Goal: Information Seeking & Learning: Learn about a topic

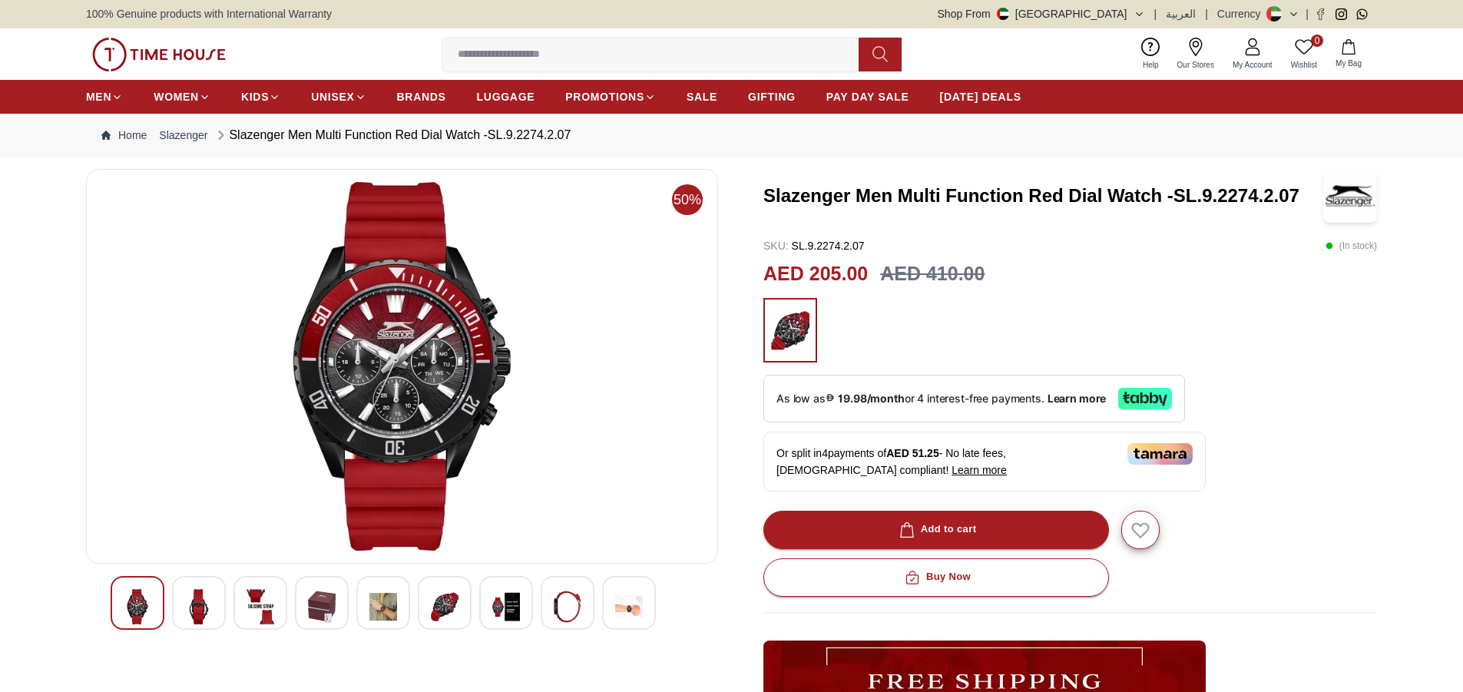
click at [196, 606] on img at bounding box center [199, 606] width 28 height 35
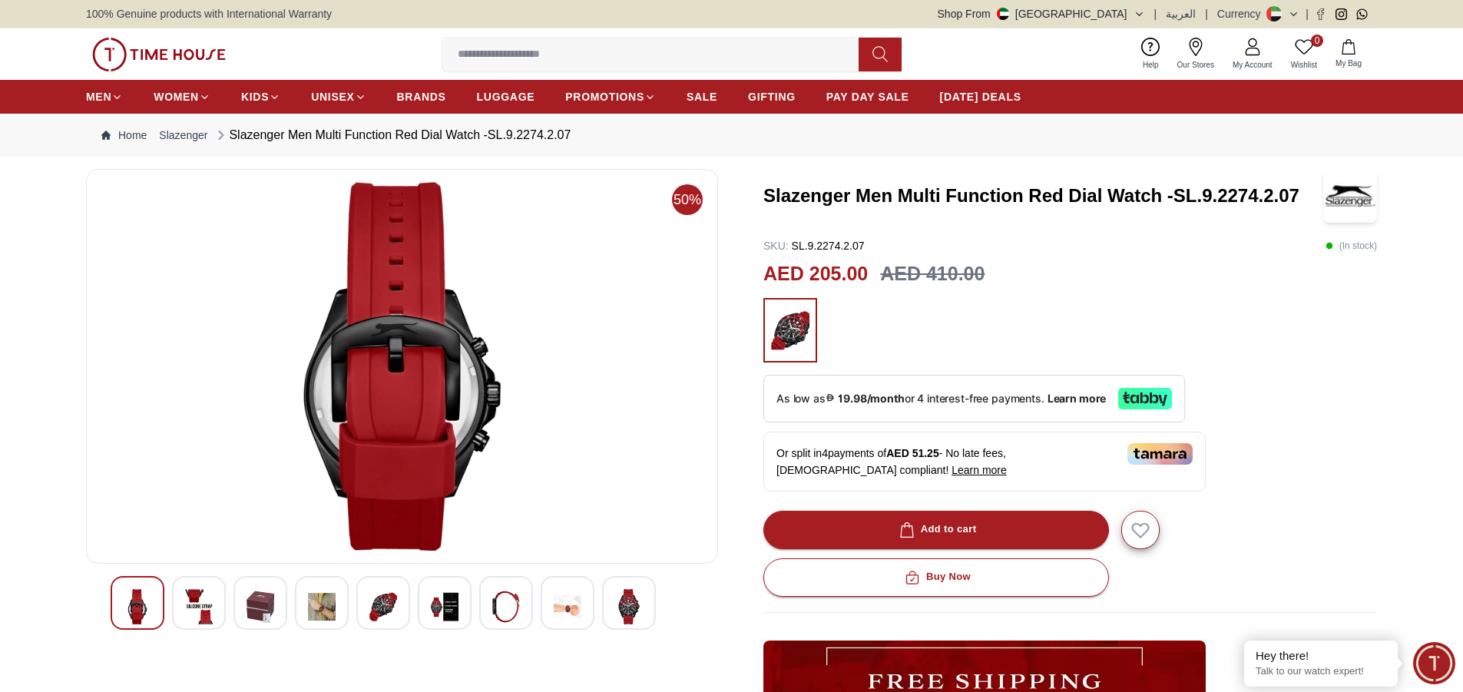
click at [270, 608] on img at bounding box center [261, 606] width 28 height 35
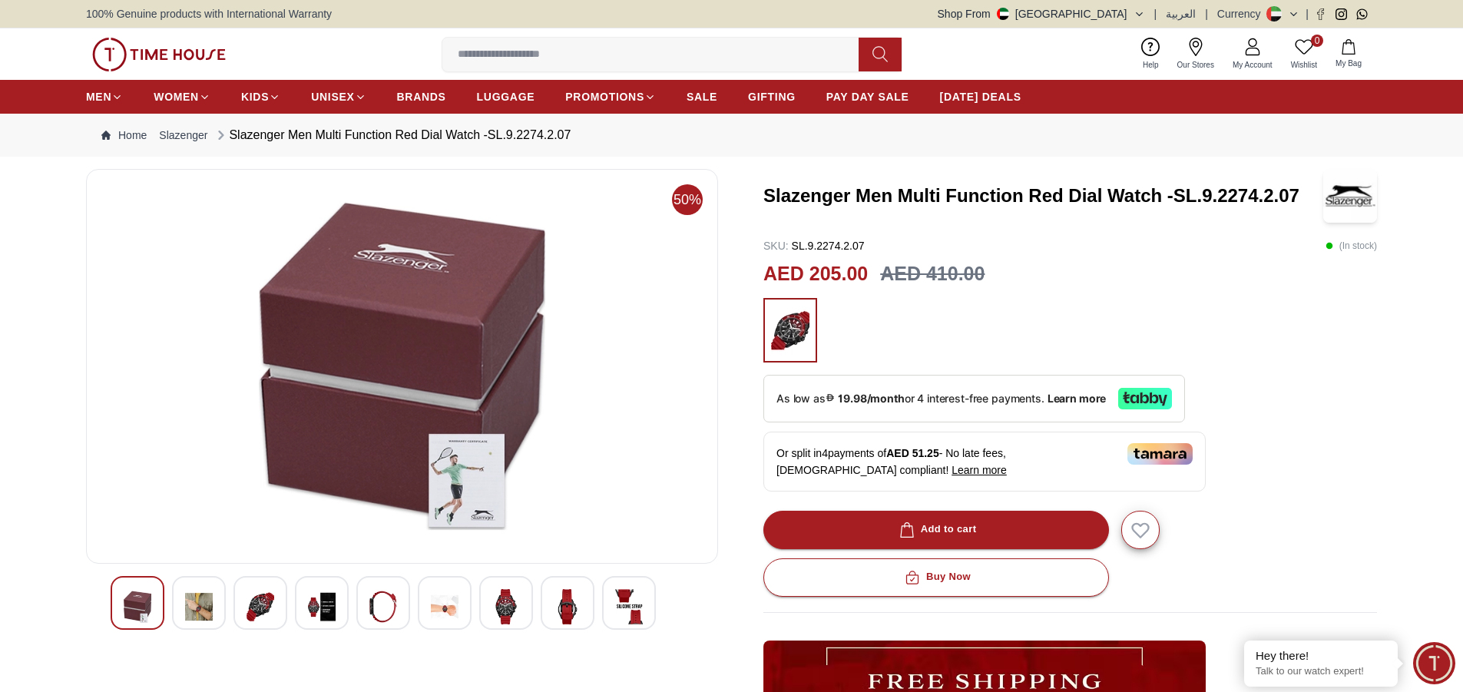
click at [319, 614] on img at bounding box center [322, 606] width 28 height 35
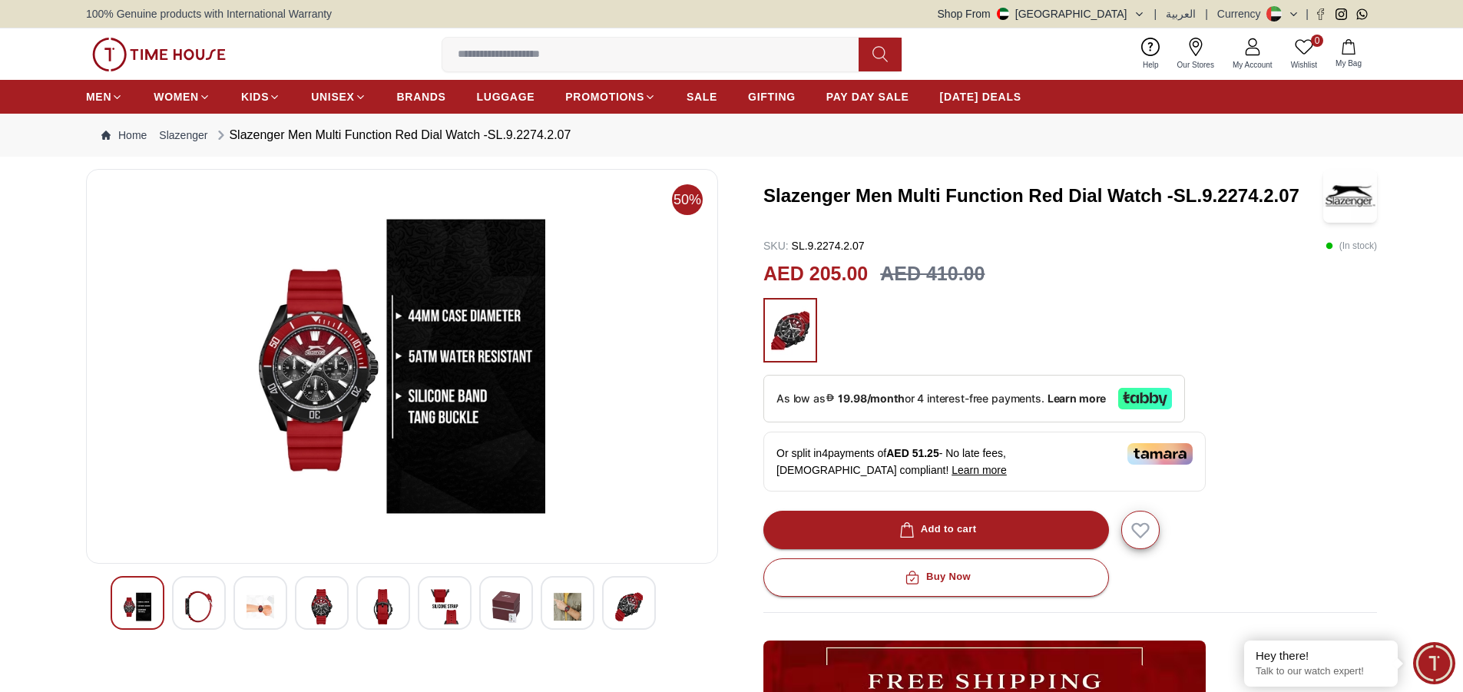
click at [374, 606] on img at bounding box center [383, 606] width 28 height 35
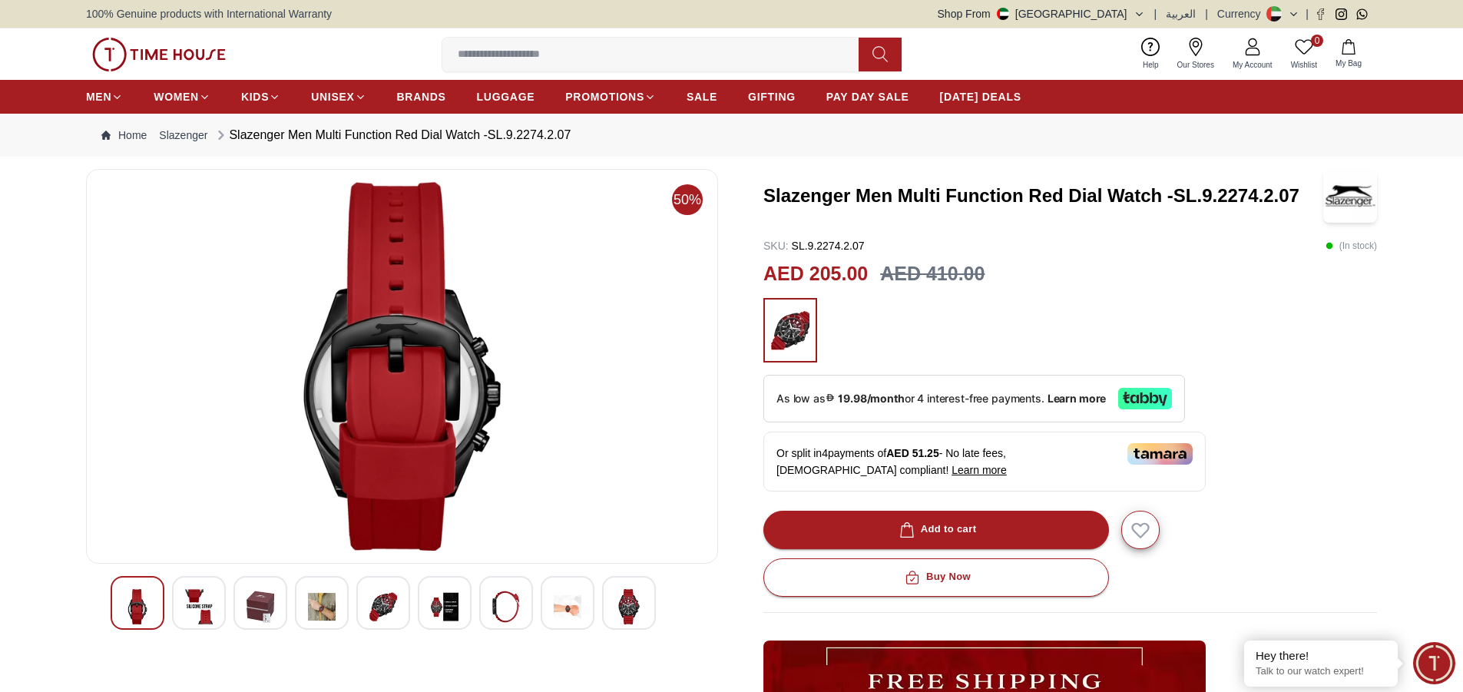
click at [449, 617] on img at bounding box center [445, 606] width 28 height 35
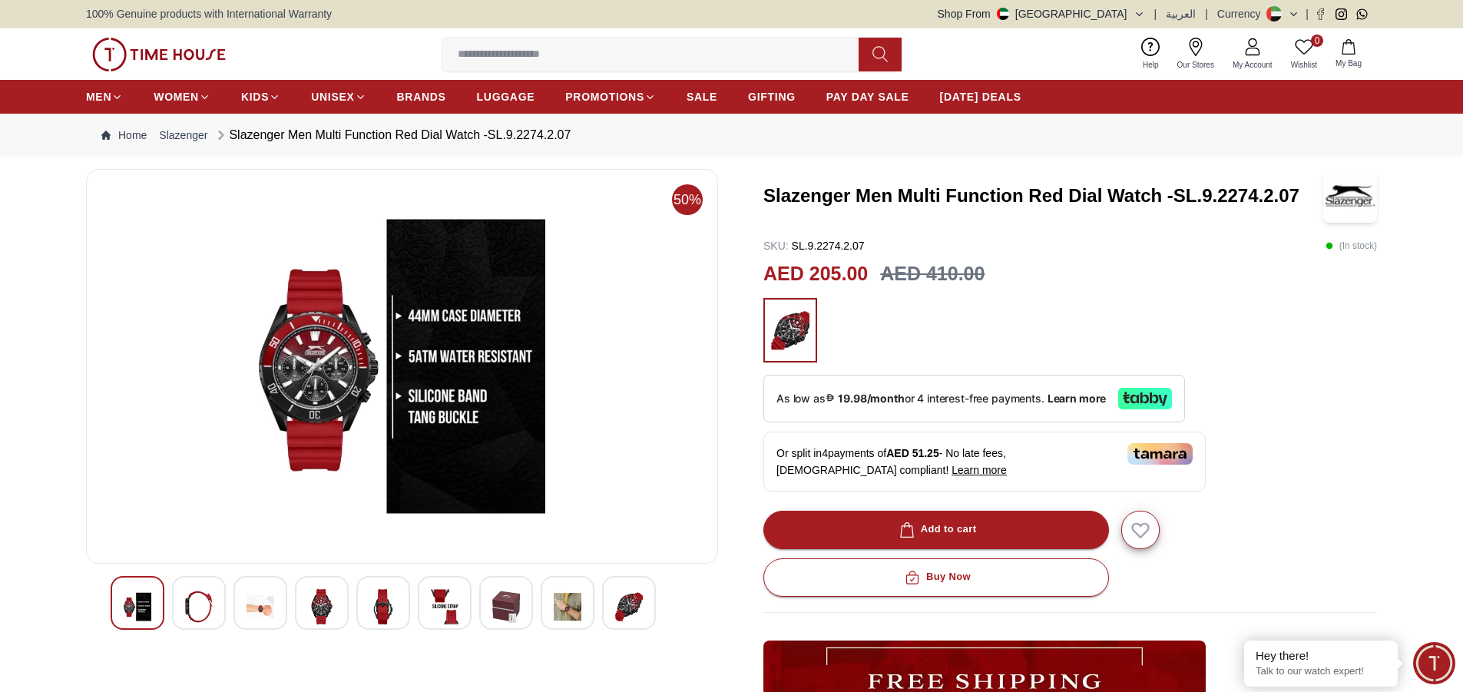
click at [510, 615] on img at bounding box center [506, 606] width 28 height 35
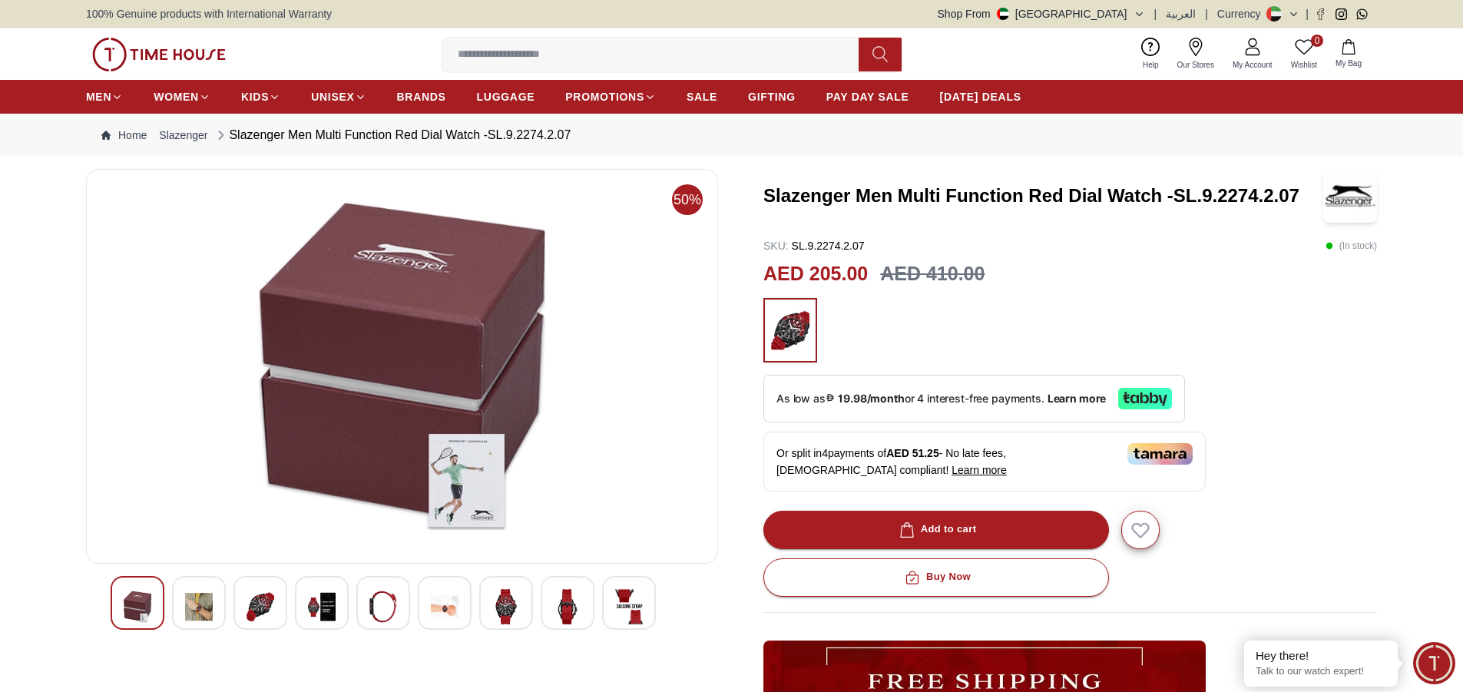
click at [565, 611] on img at bounding box center [568, 606] width 28 height 35
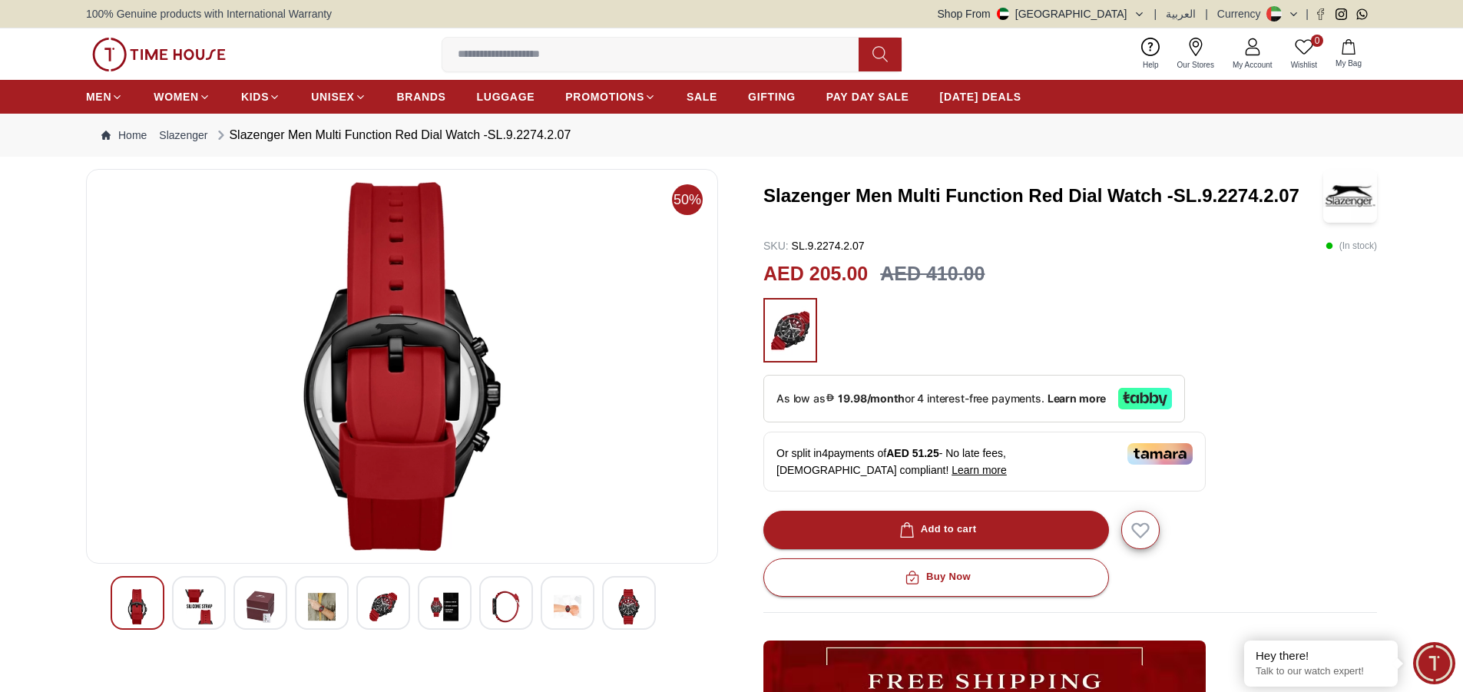
click at [627, 604] on img at bounding box center [629, 606] width 28 height 35
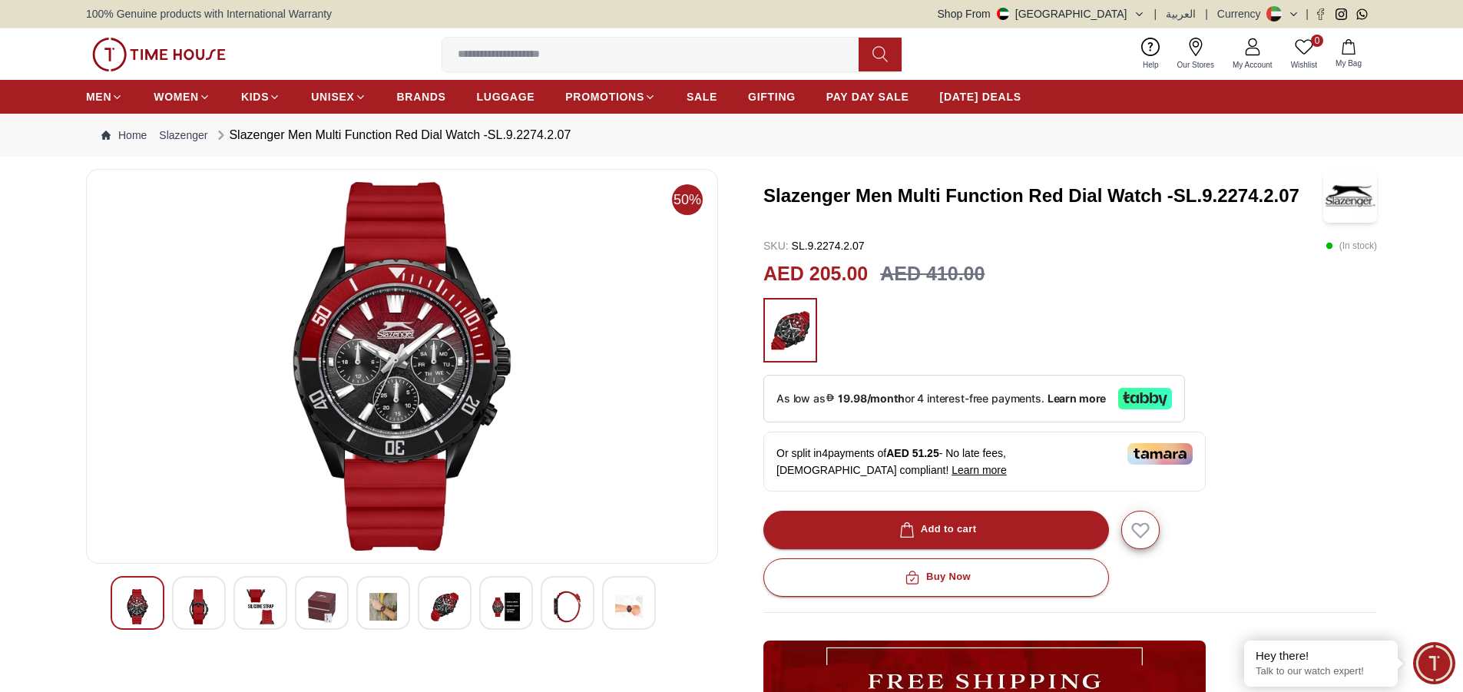
click at [614, 607] on div at bounding box center [629, 603] width 54 height 54
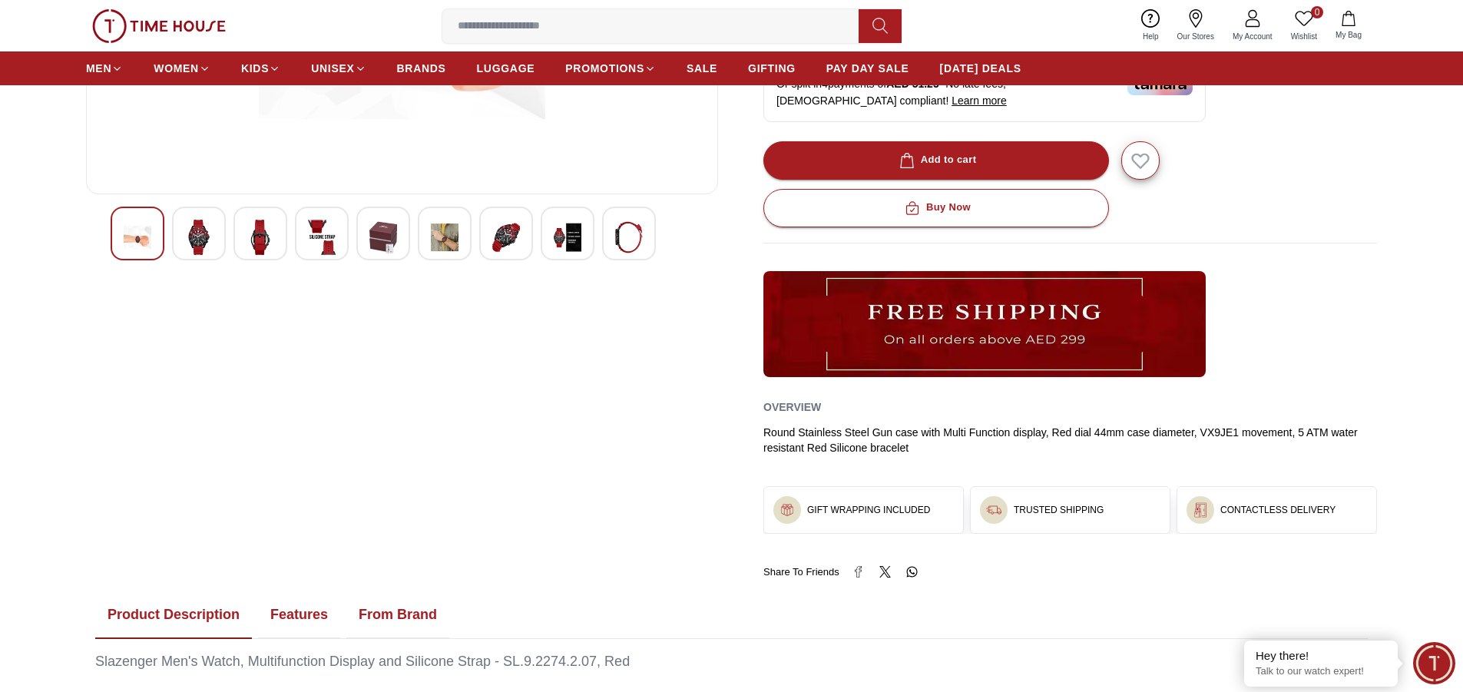
scroll to position [96, 0]
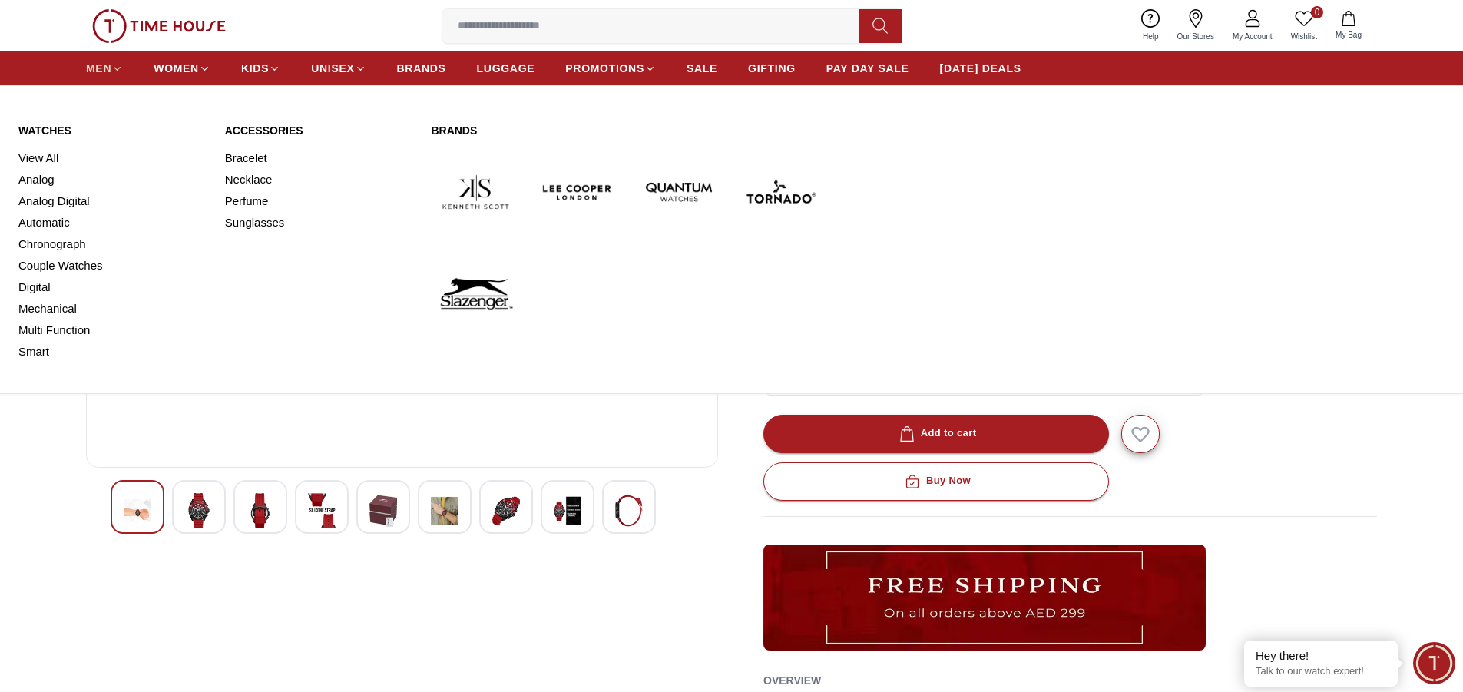
click at [114, 69] on icon at bounding box center [117, 69] width 12 height 12
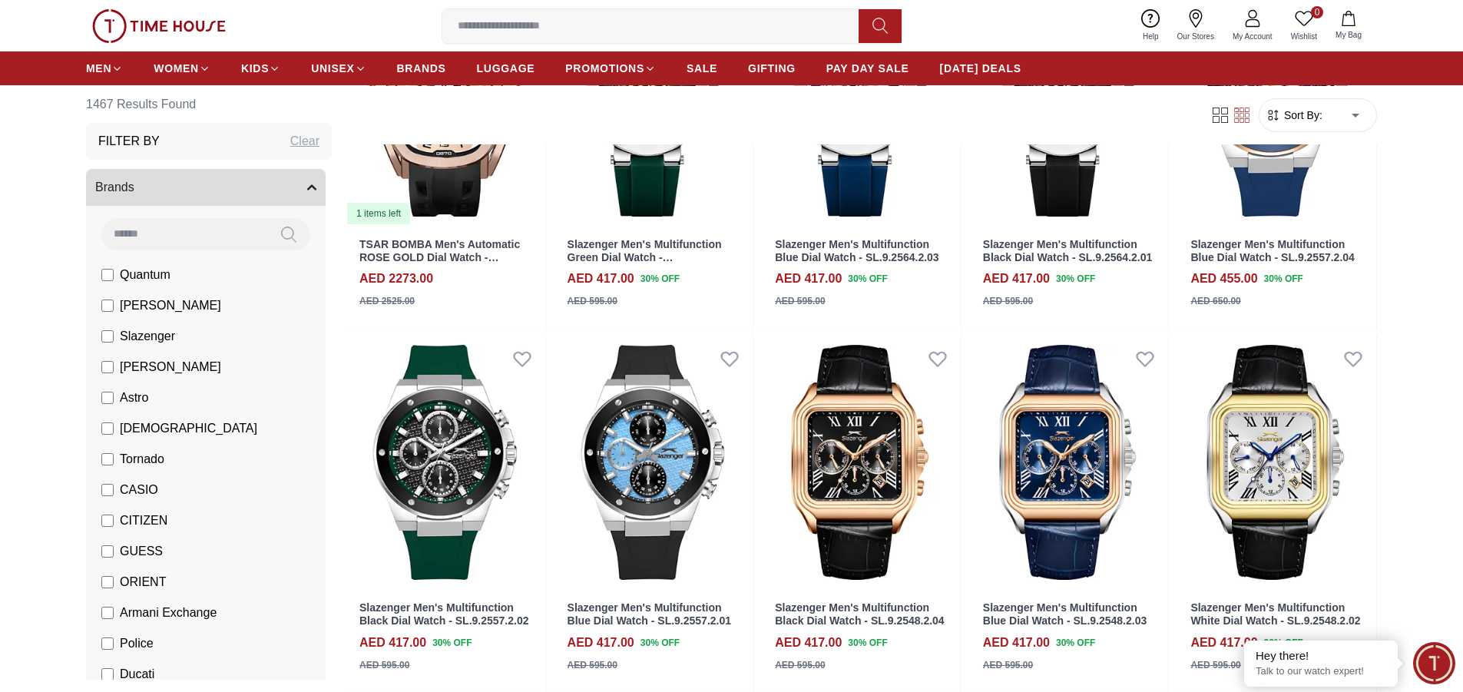
scroll to position [403, 0]
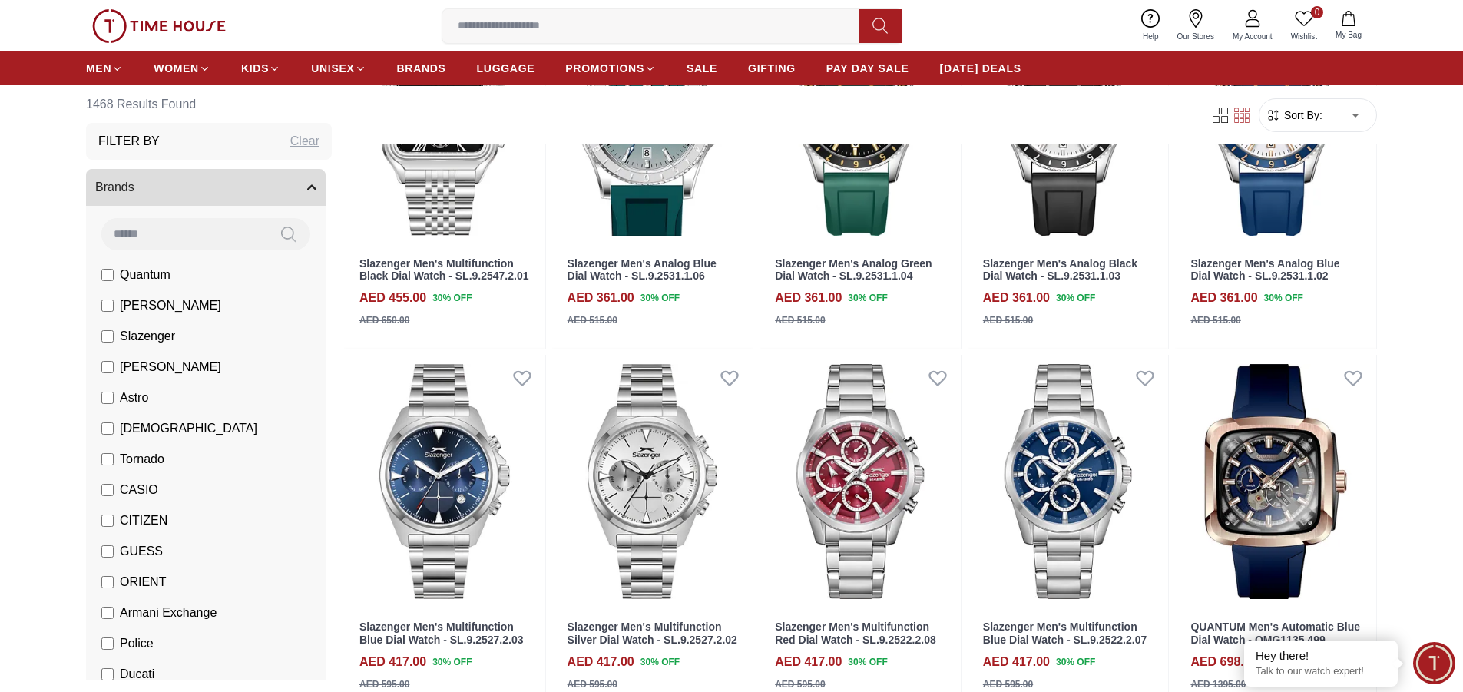
scroll to position [1402, 0]
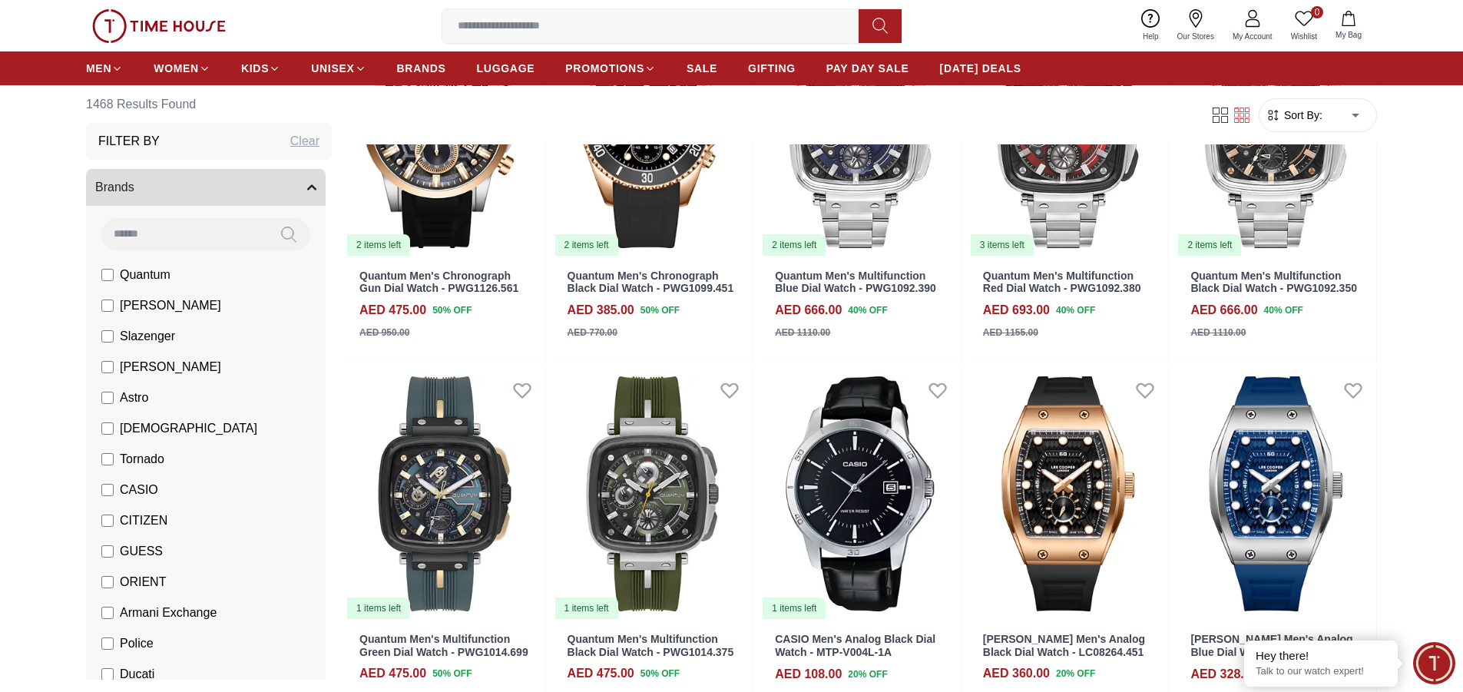
scroll to position [2477, 0]
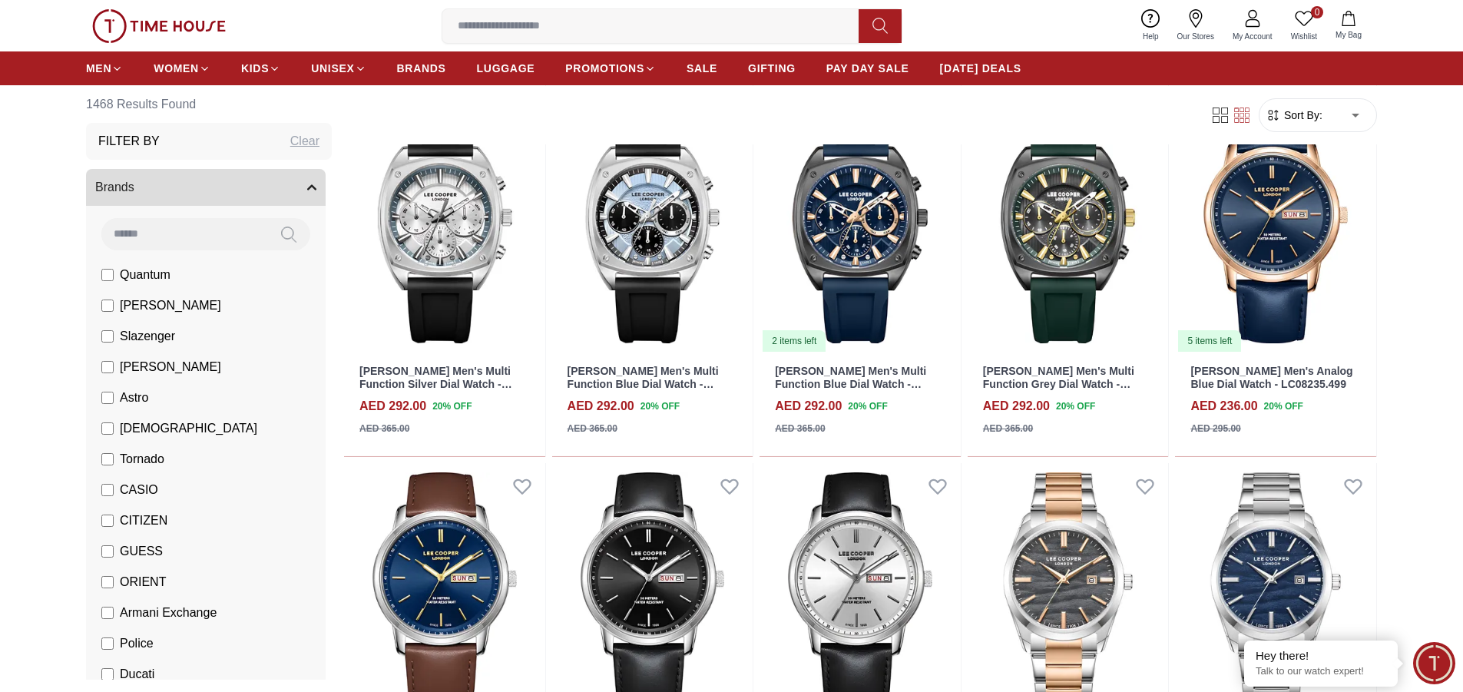
scroll to position [5389, 0]
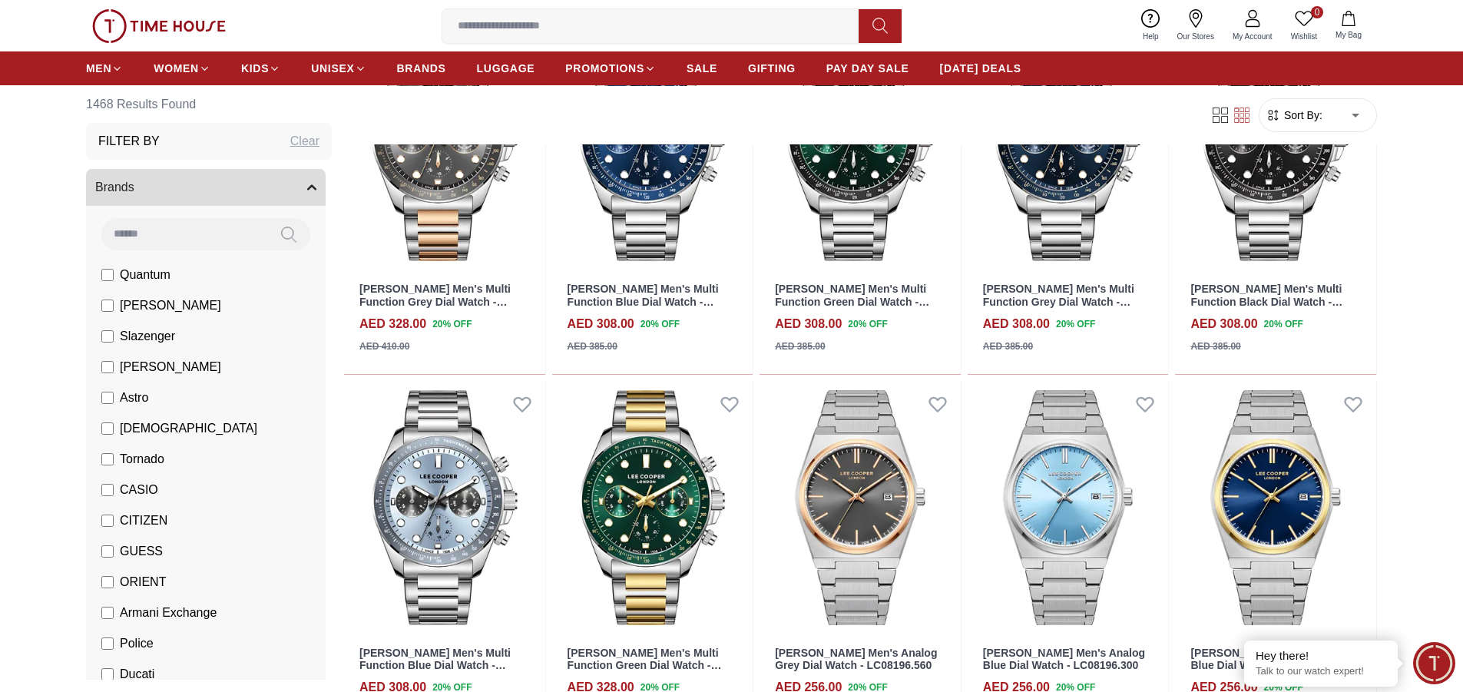
scroll to position [6836, 0]
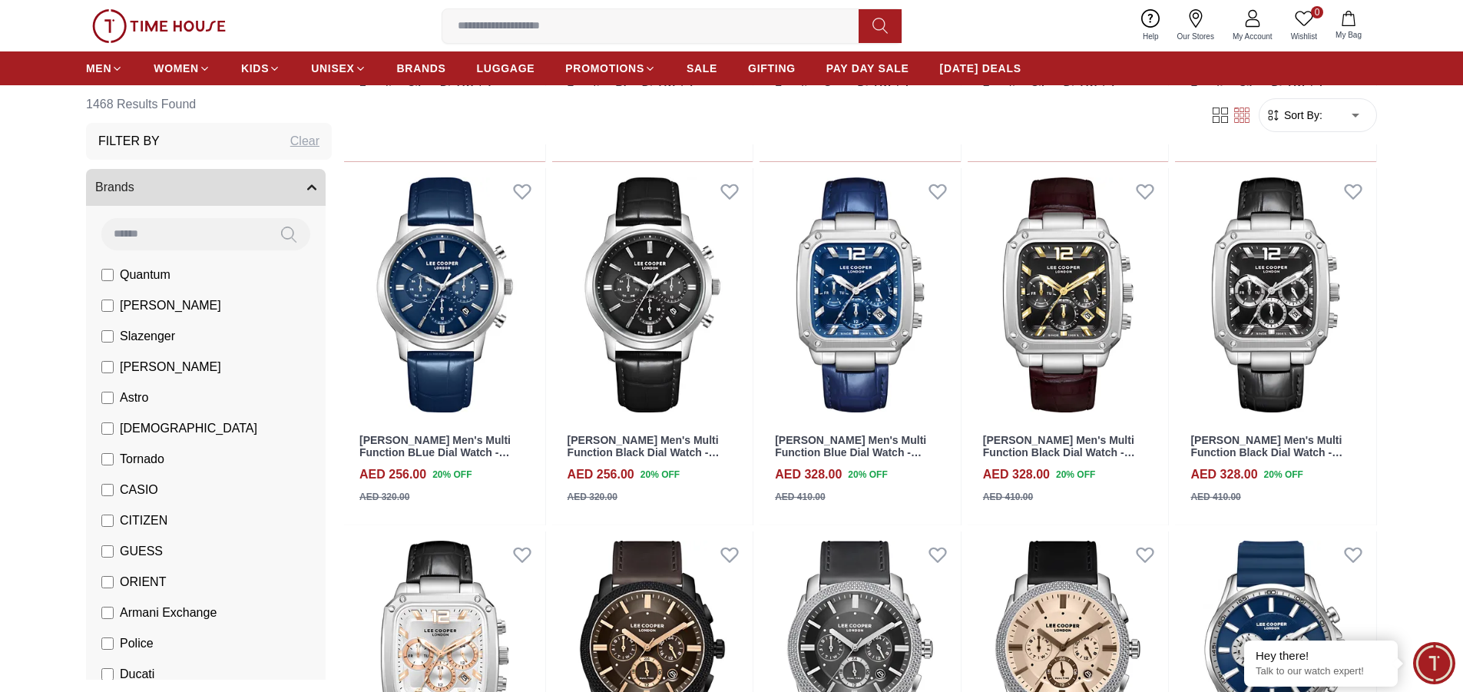
scroll to position [8084, 0]
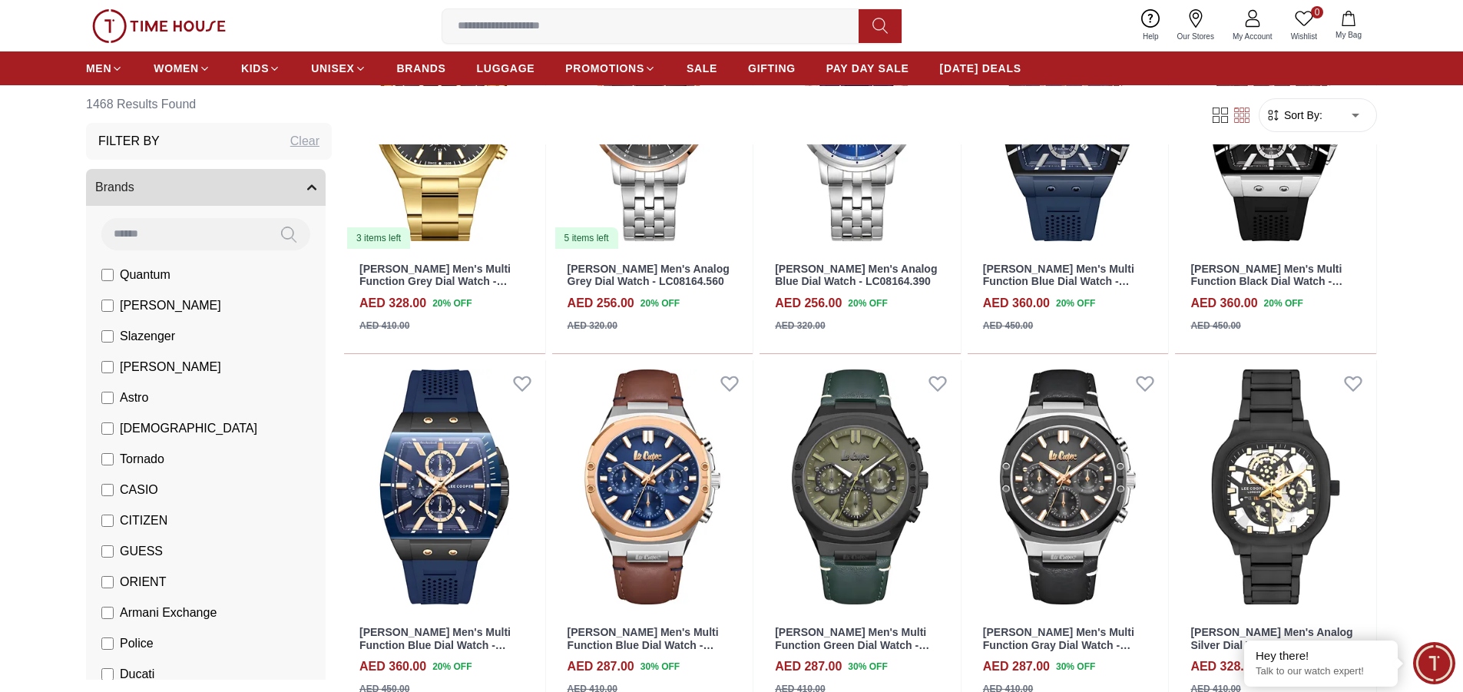
scroll to position [9543, 0]
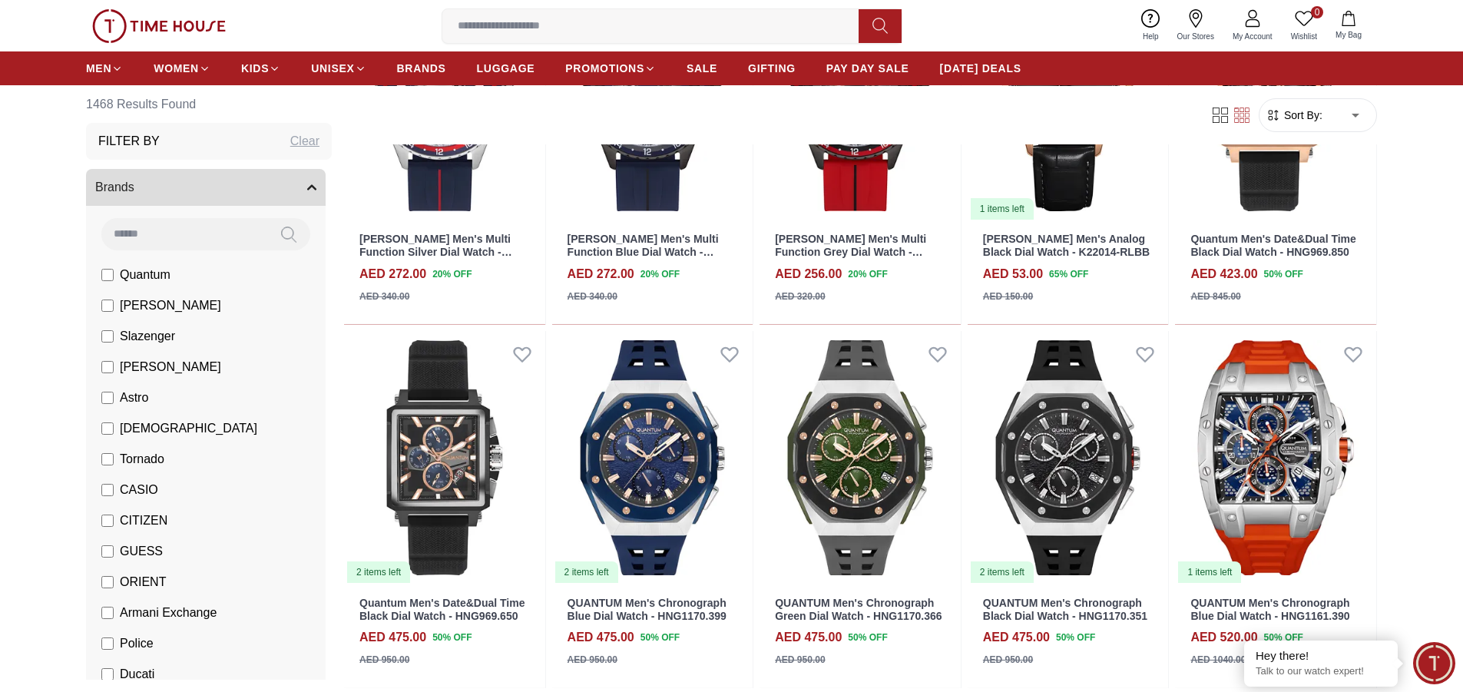
scroll to position [10465, 0]
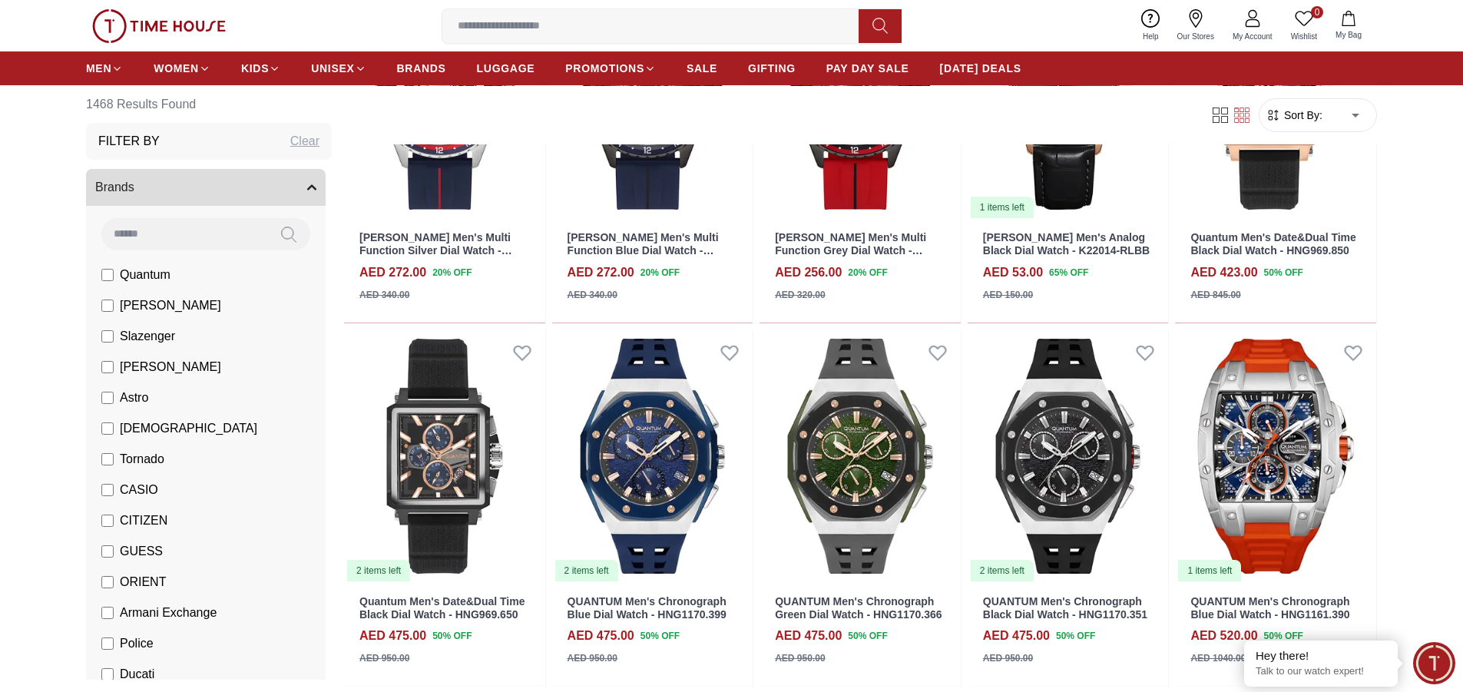
scroll to position [9769, 0]
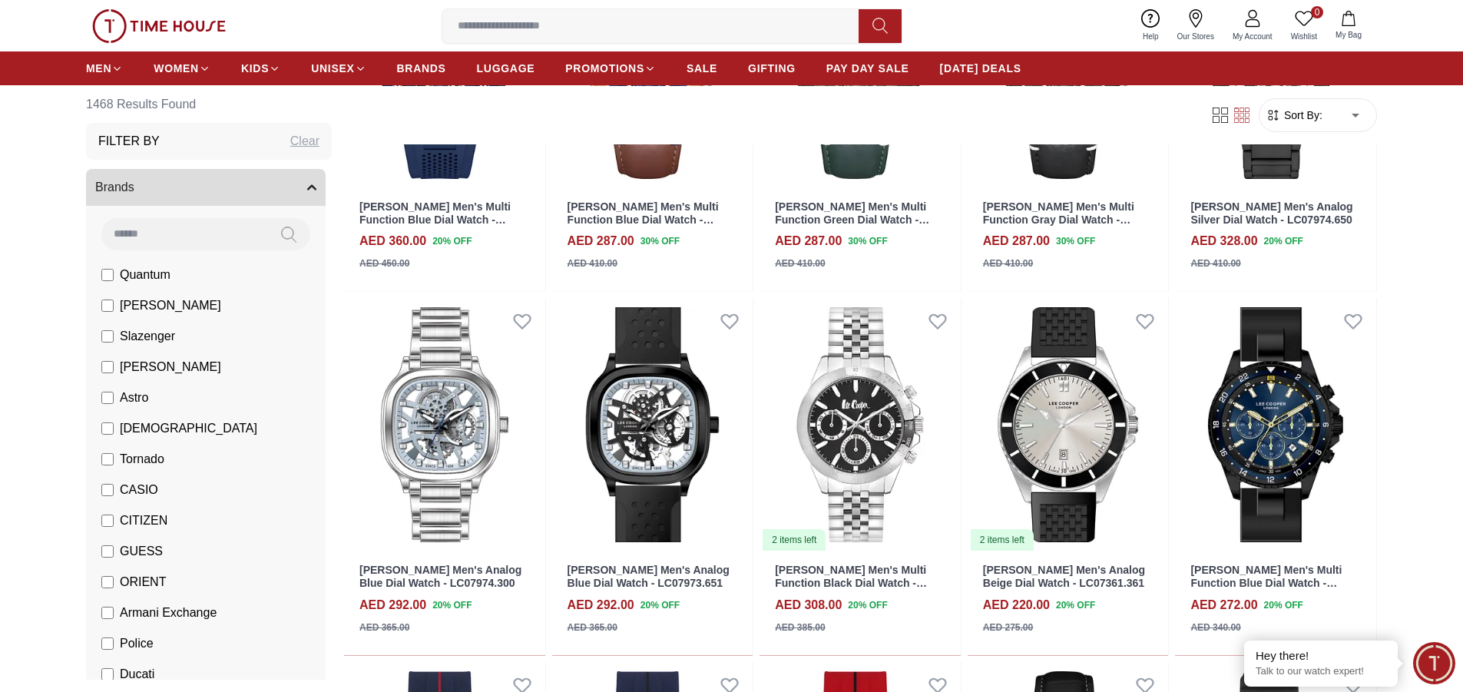
scroll to position [8545, 0]
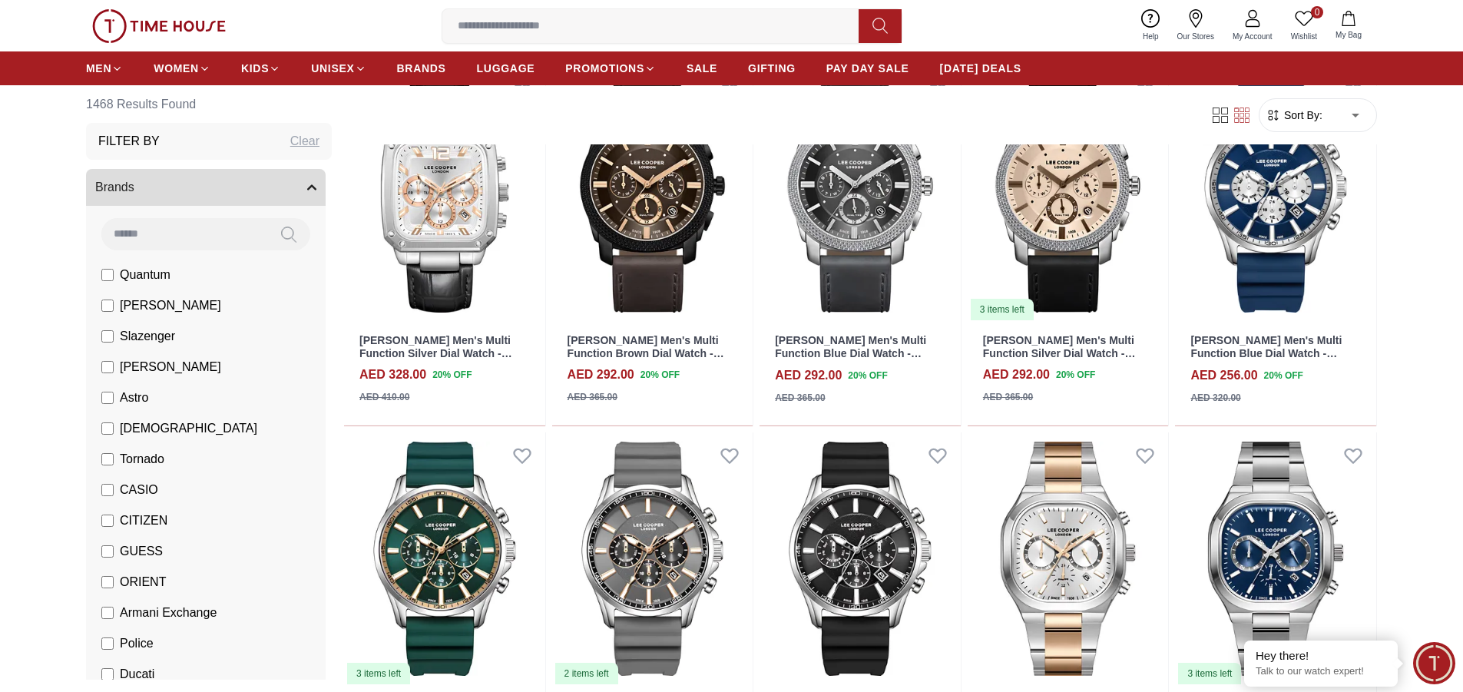
scroll to position [7239, 0]
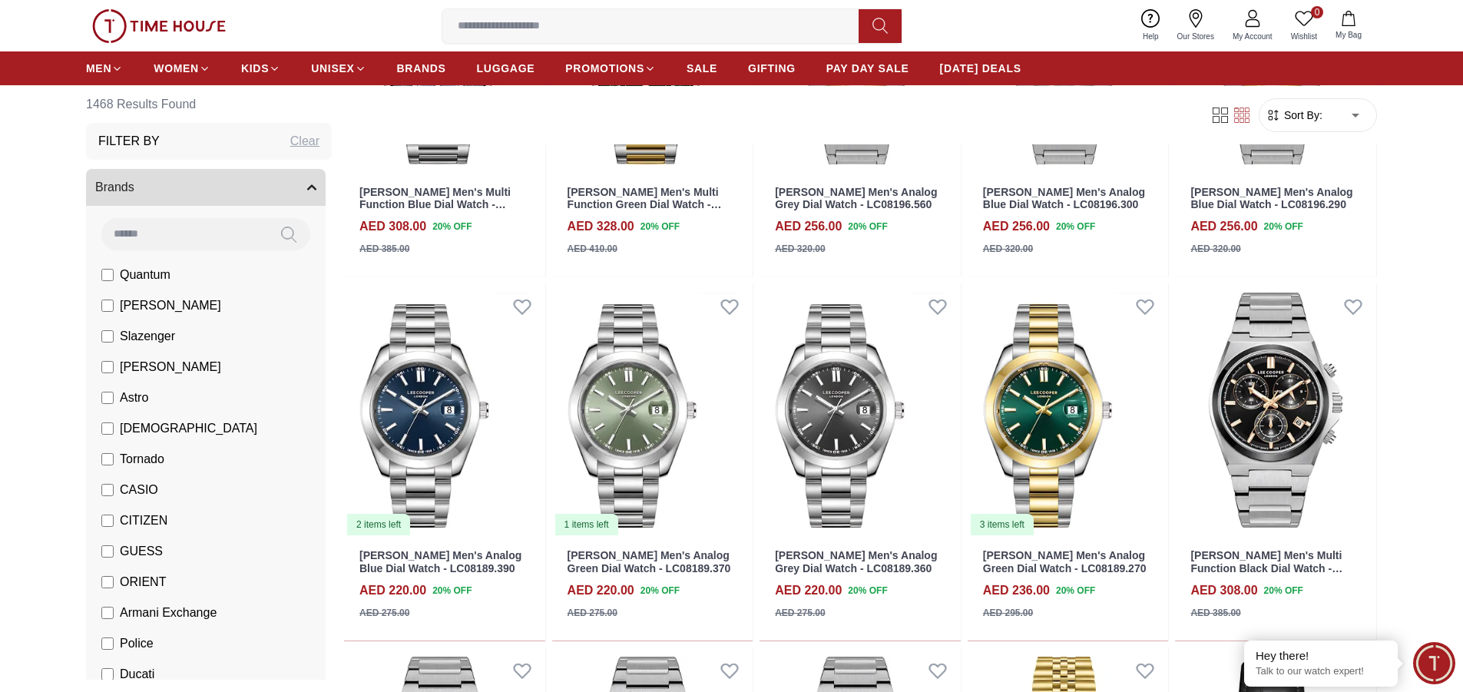
scroll to position [2477, 0]
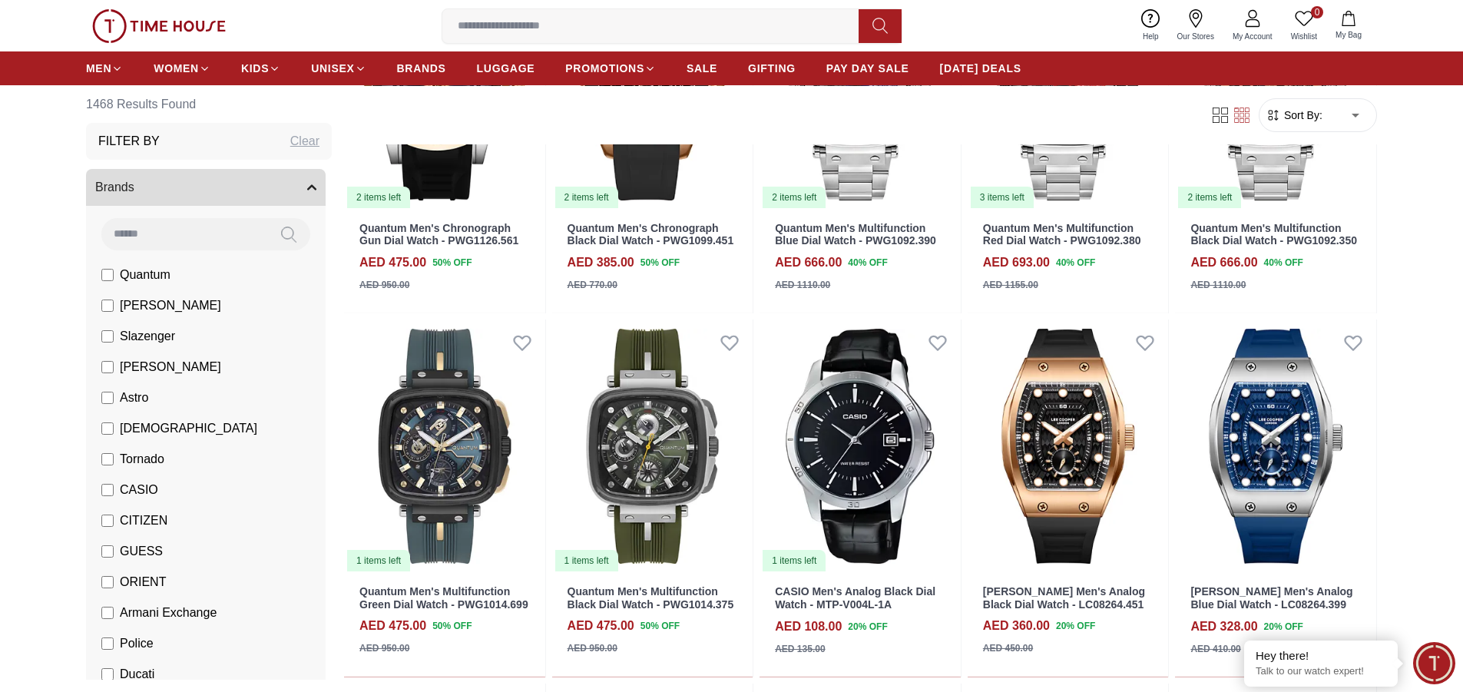
scroll to position [1018, 0]
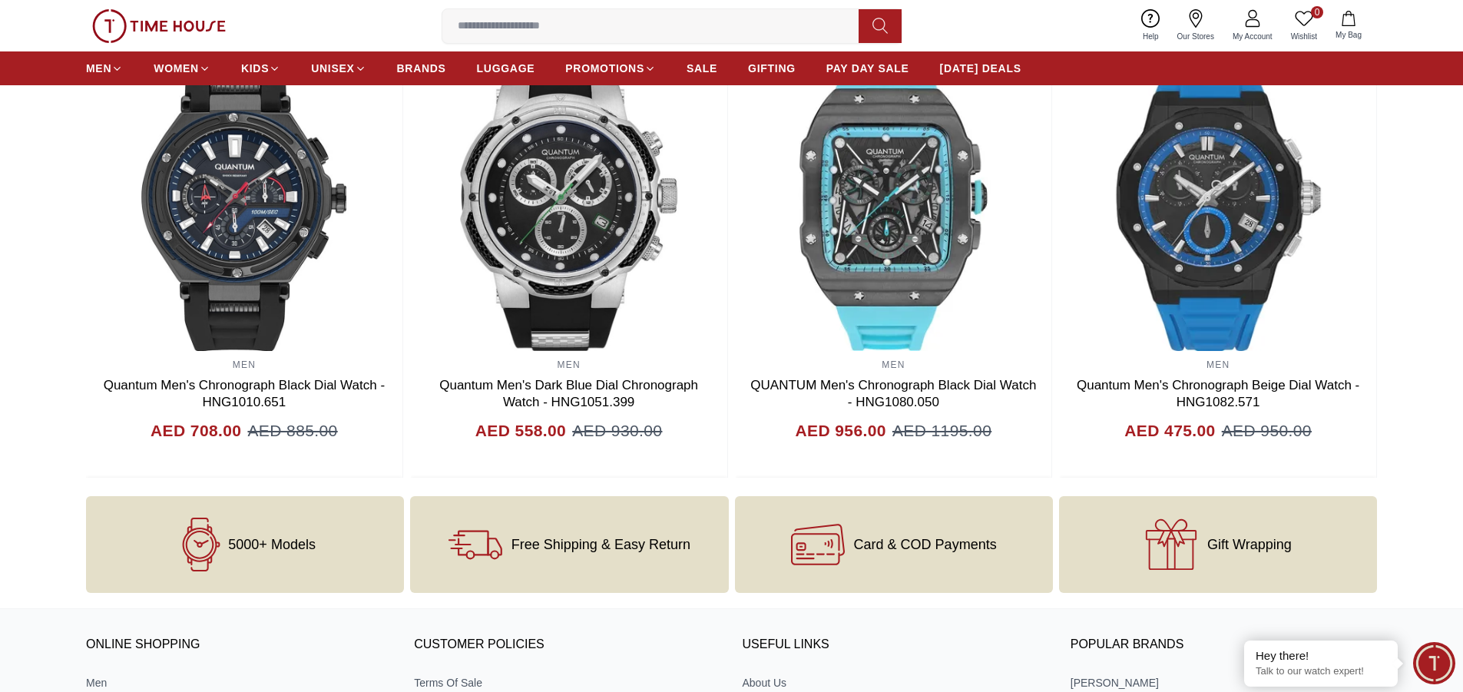
scroll to position [96, 0]
